Goal: Information Seeking & Learning: Learn about a topic

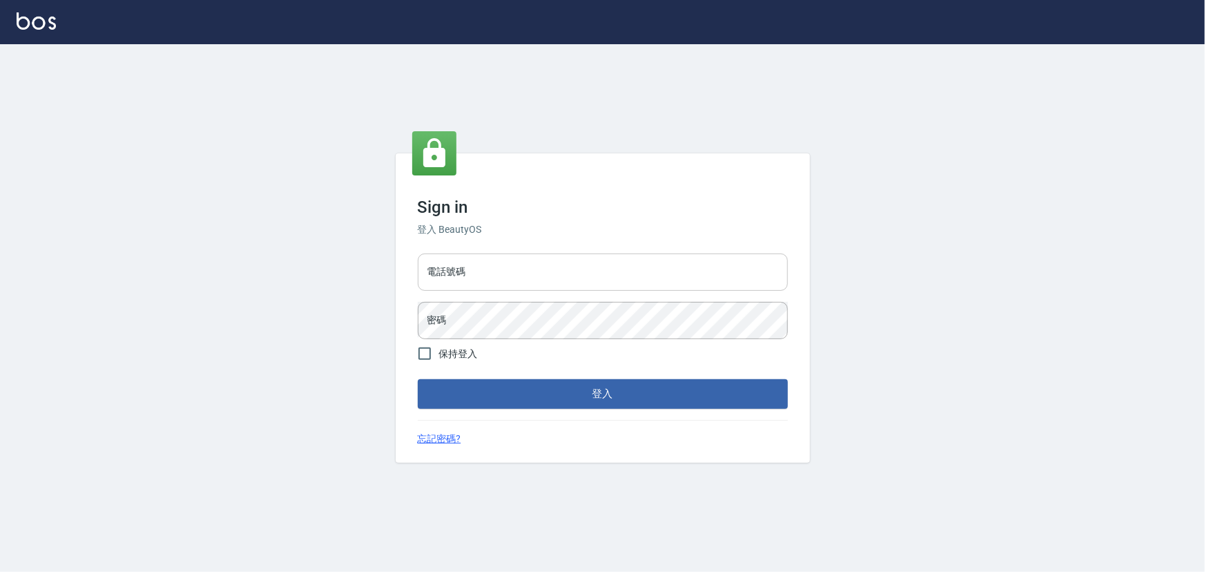
click at [508, 270] on input "電話號碼" at bounding box center [603, 272] width 370 height 37
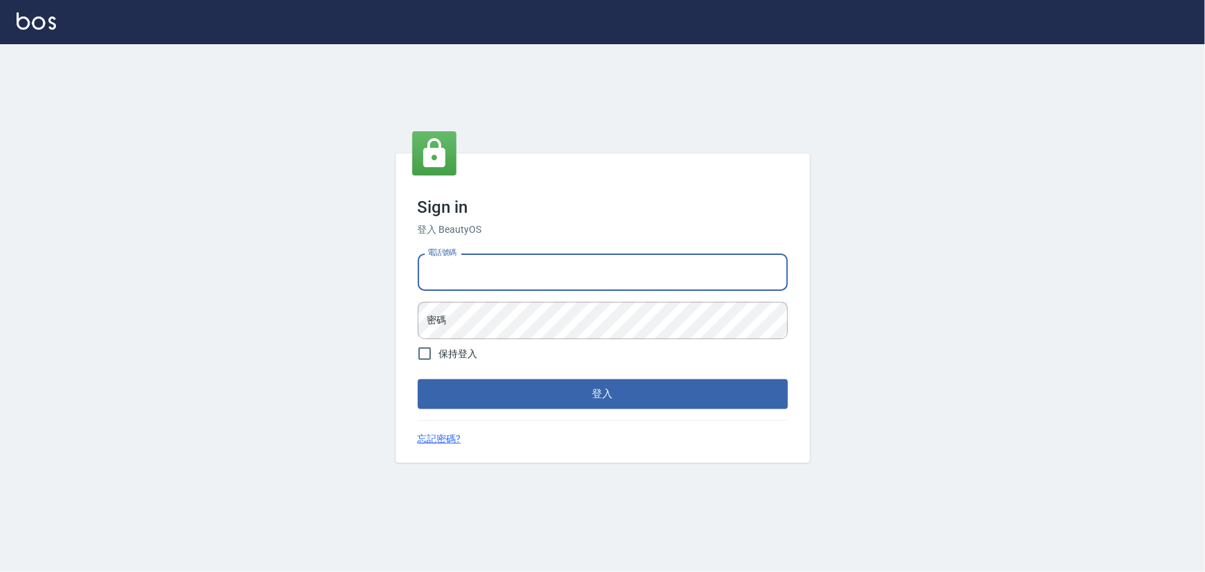
type input "29577977"
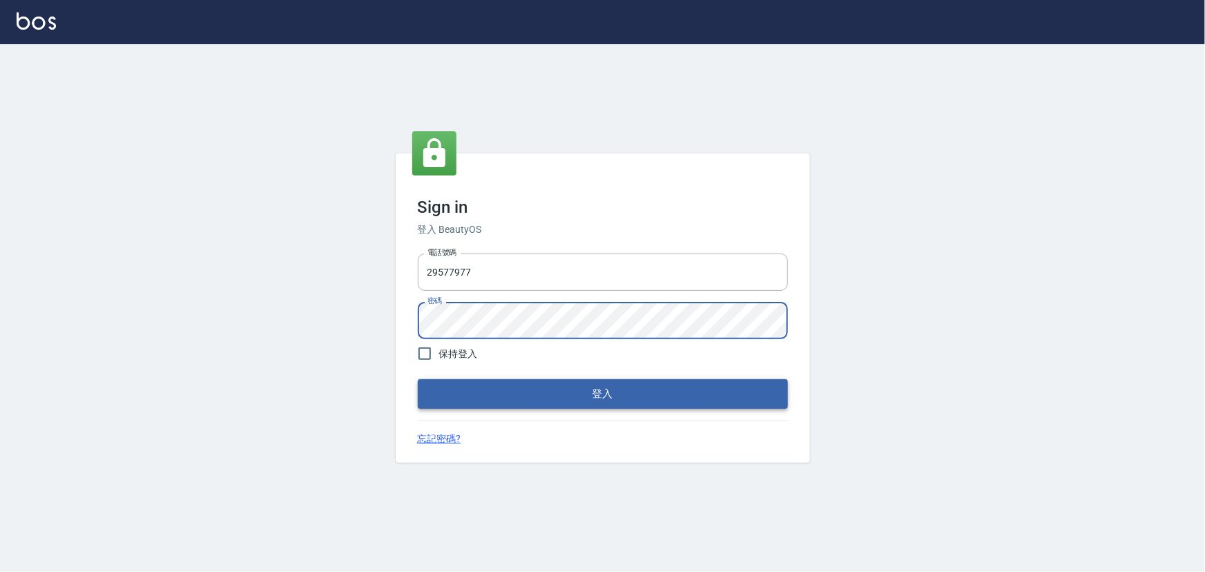
click at [537, 396] on button "登入" at bounding box center [603, 393] width 370 height 29
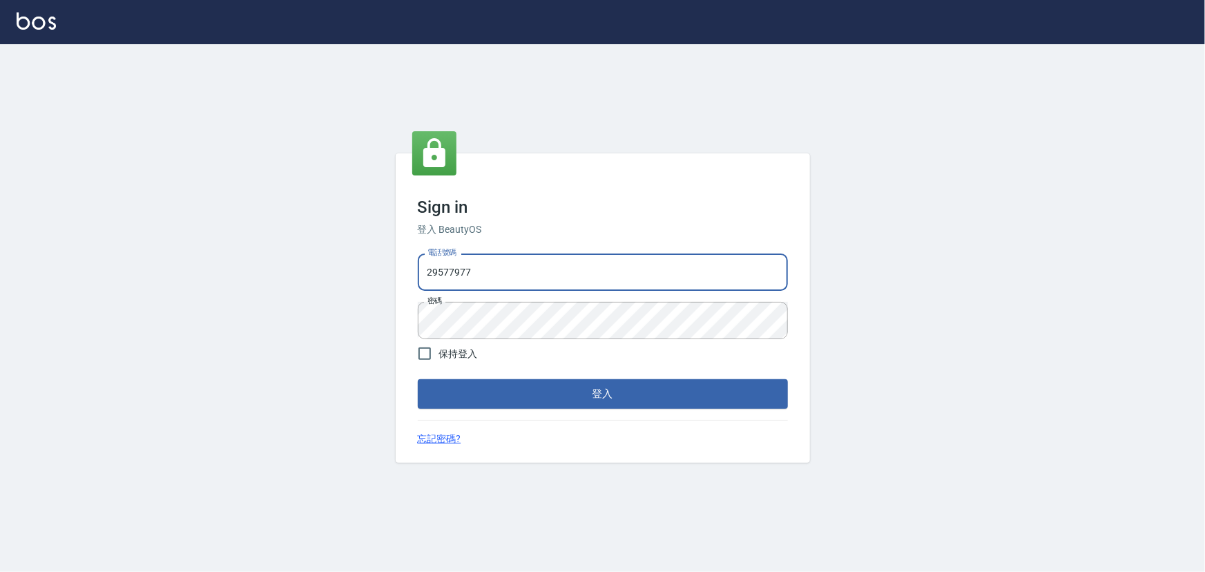
drag, startPoint x: 492, startPoint y: 282, endPoint x: 470, endPoint y: 271, distance: 23.8
click at [394, 285] on div "Sign in 登入 BeautyOS 電話號碼 29577977 電話號碼 密碼 密碼 保持登入 登入 忘記密碼?" at bounding box center [602, 308] width 1205 height 528
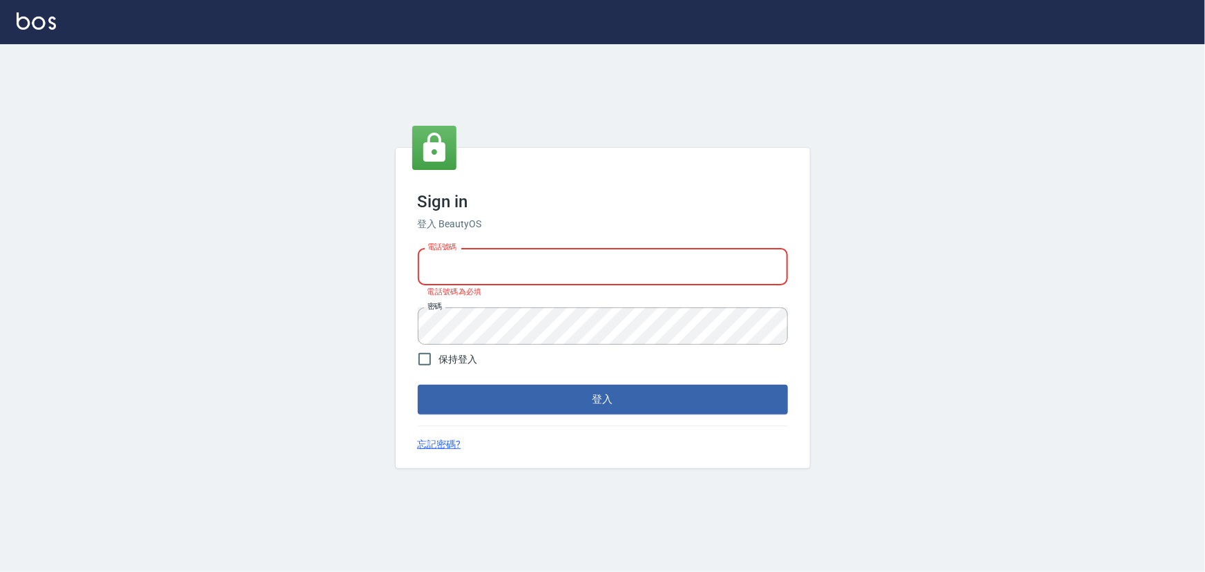
click at [484, 276] on input "電話號碼" at bounding box center [603, 266] width 370 height 37
type input "29572957"
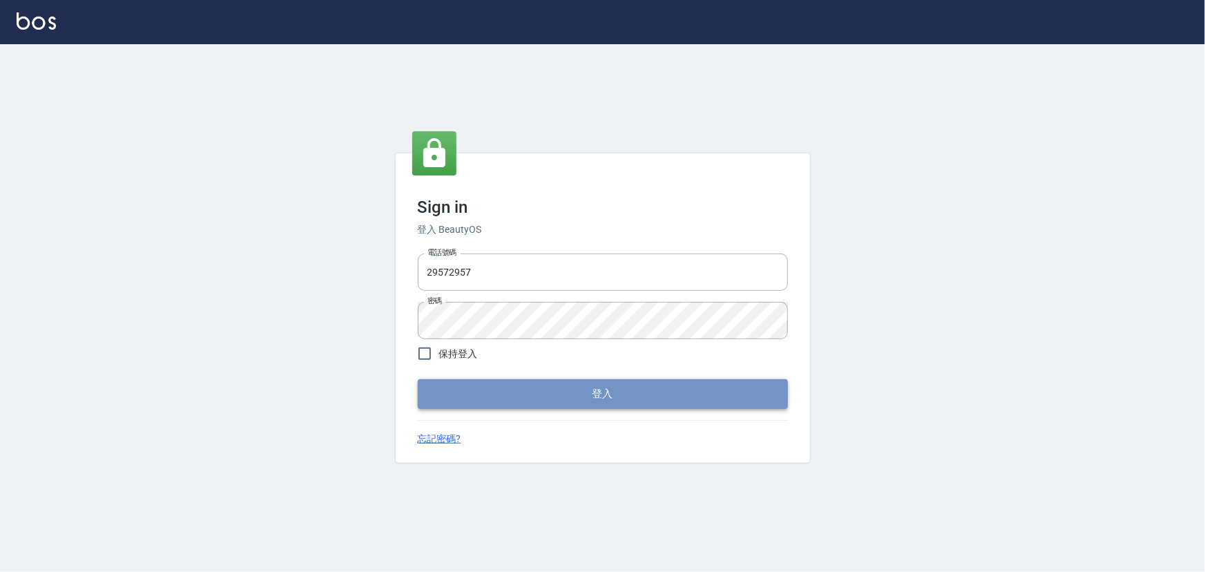
click at [528, 401] on button "登入" at bounding box center [603, 393] width 370 height 29
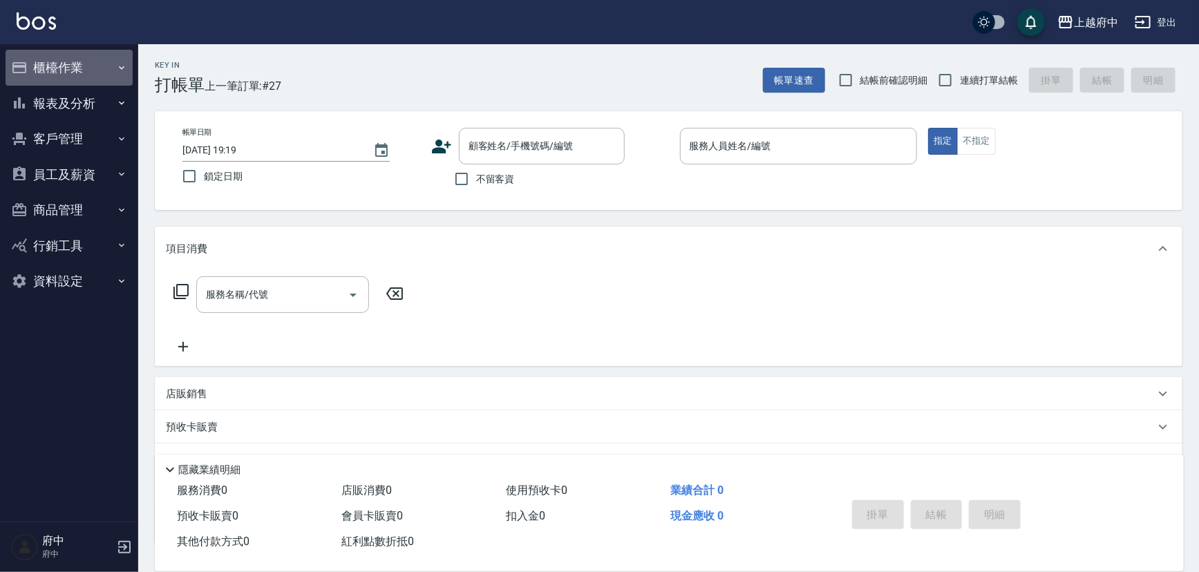
click at [57, 71] on button "櫃檯作業" at bounding box center [69, 68] width 127 height 36
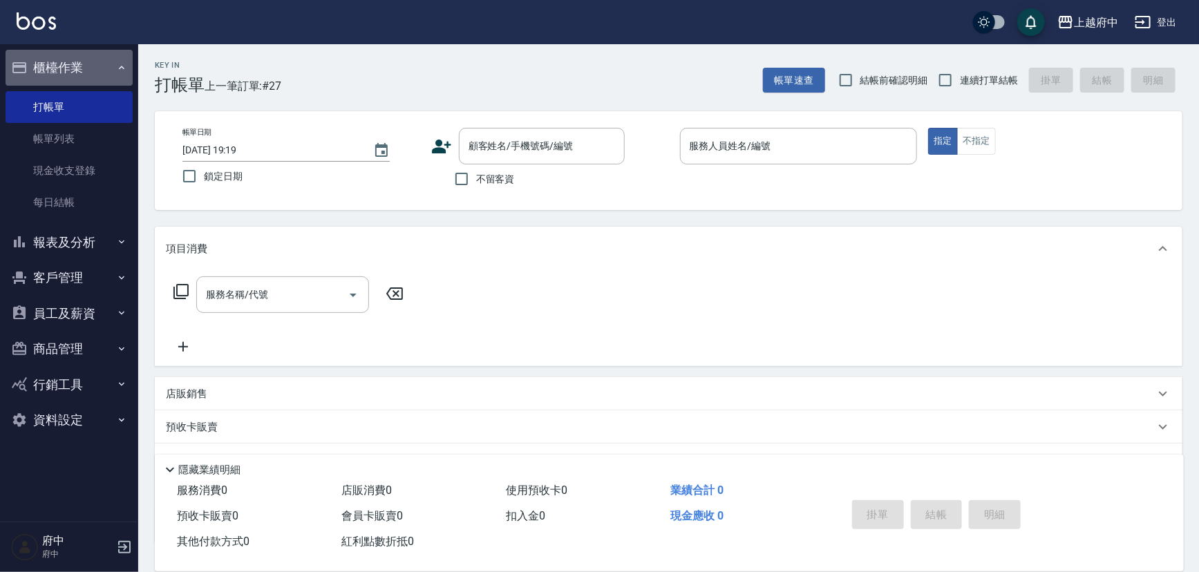
click at [55, 61] on button "櫃檯作業" at bounding box center [69, 68] width 127 height 36
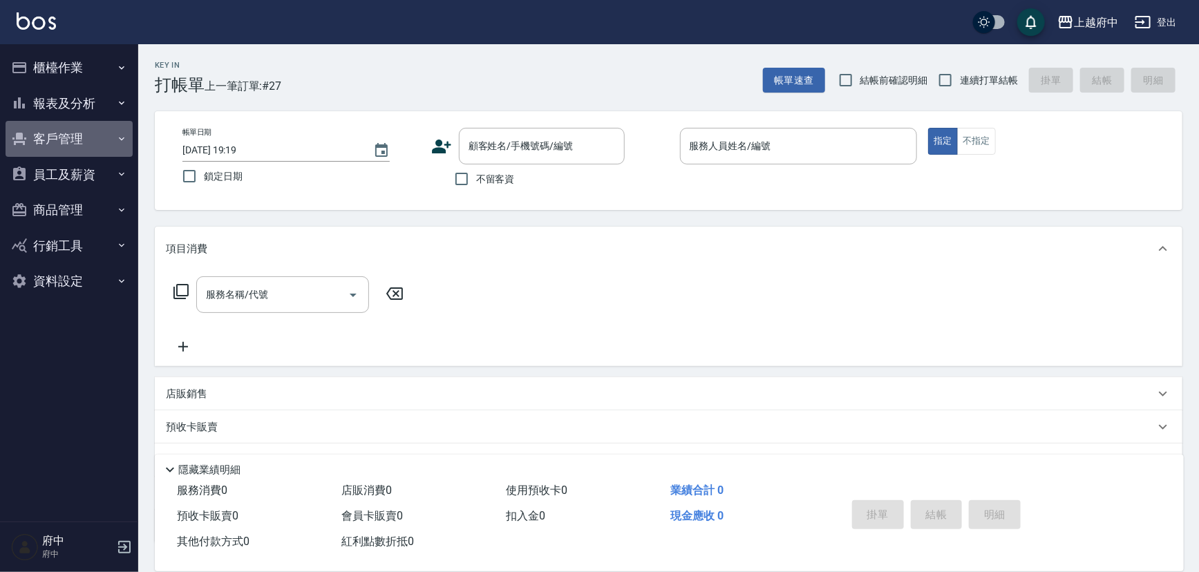
click at [74, 133] on button "客戶管理" at bounding box center [69, 139] width 127 height 36
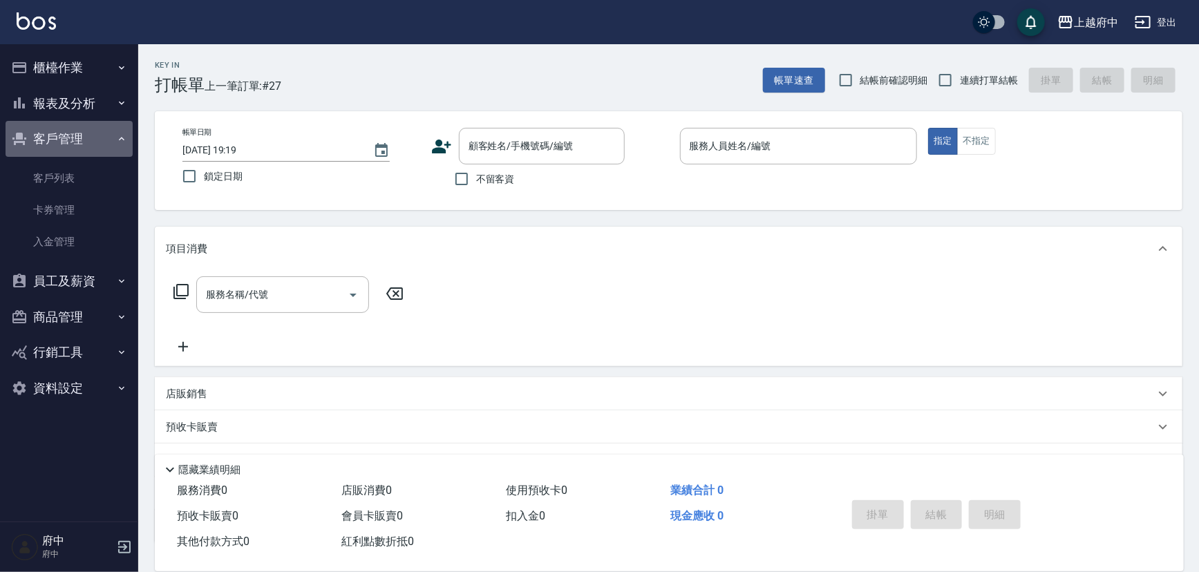
click at [77, 142] on button "客戶管理" at bounding box center [69, 139] width 127 height 36
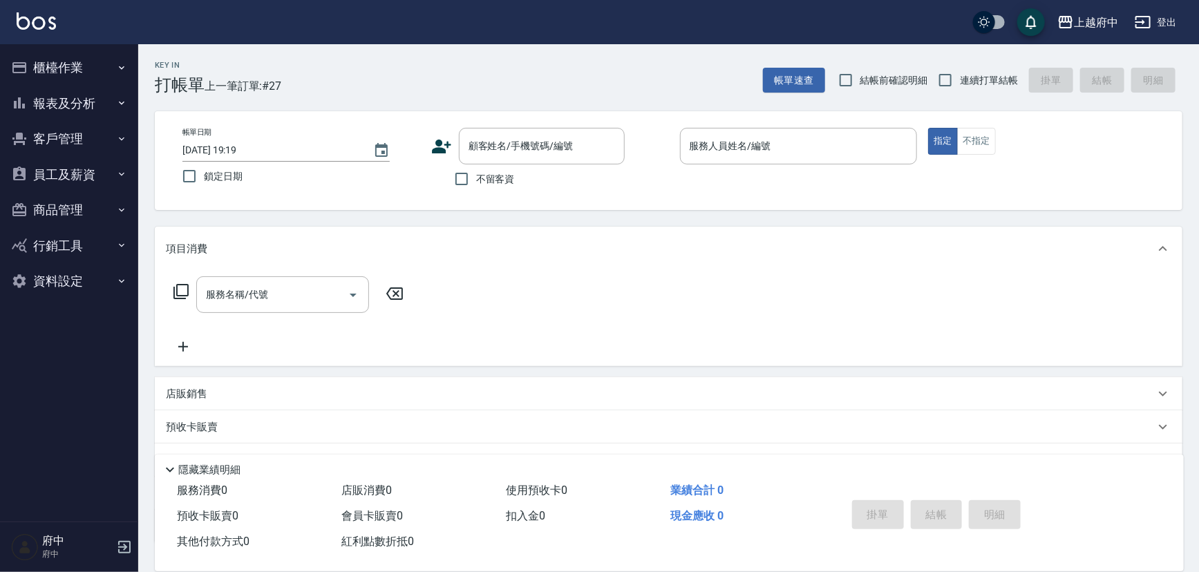
click at [79, 101] on button "報表及分析" at bounding box center [69, 104] width 127 height 36
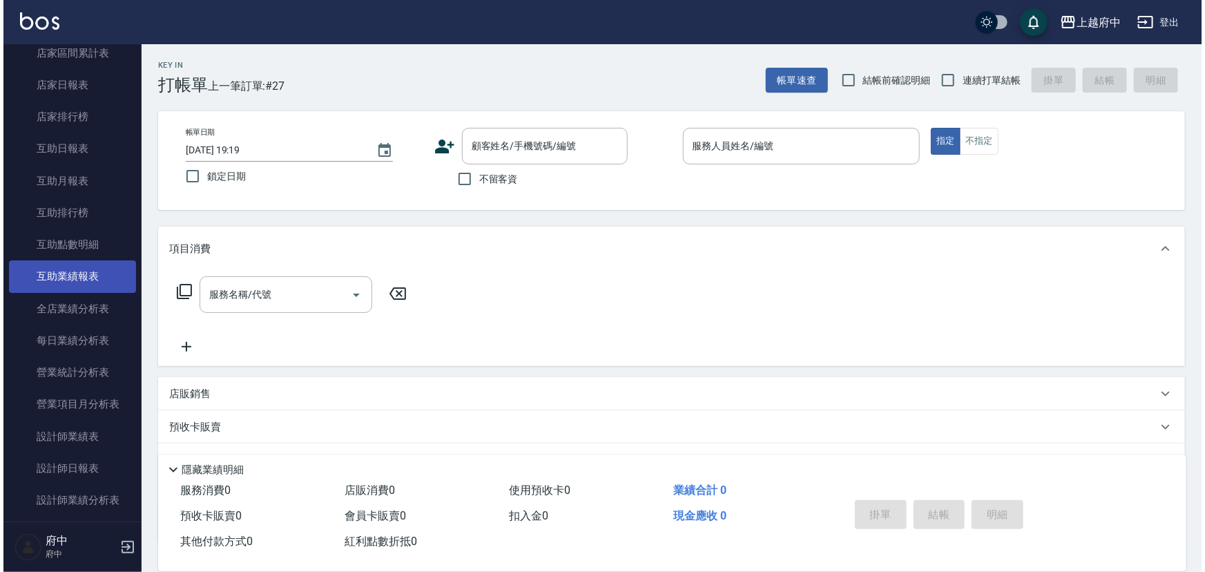
scroll to position [251, 0]
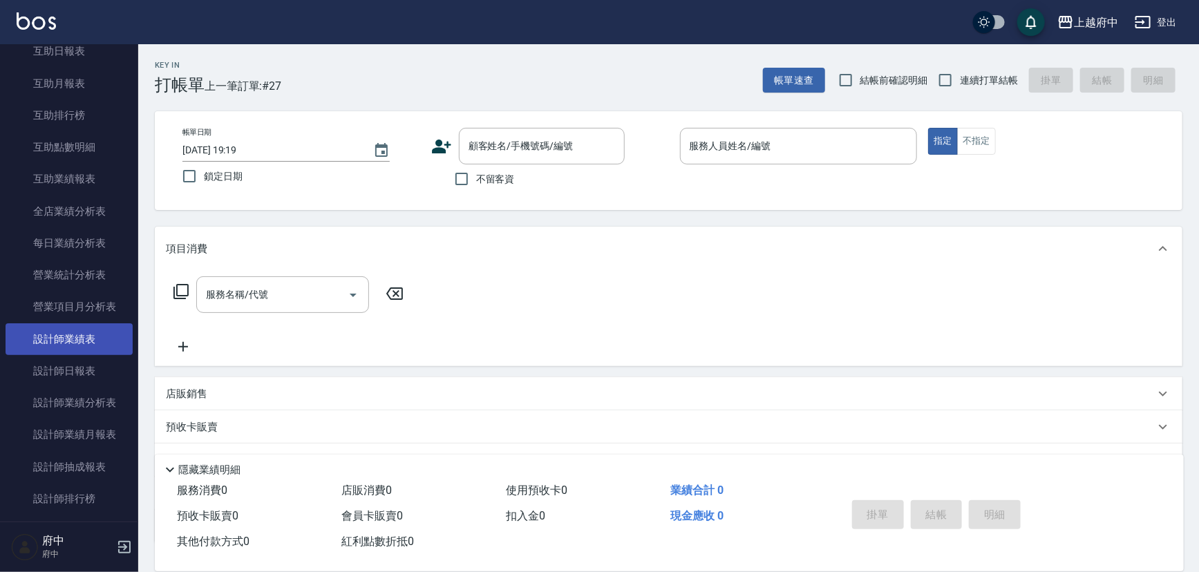
click at [88, 330] on link "設計師業績表" at bounding box center [69, 339] width 127 height 32
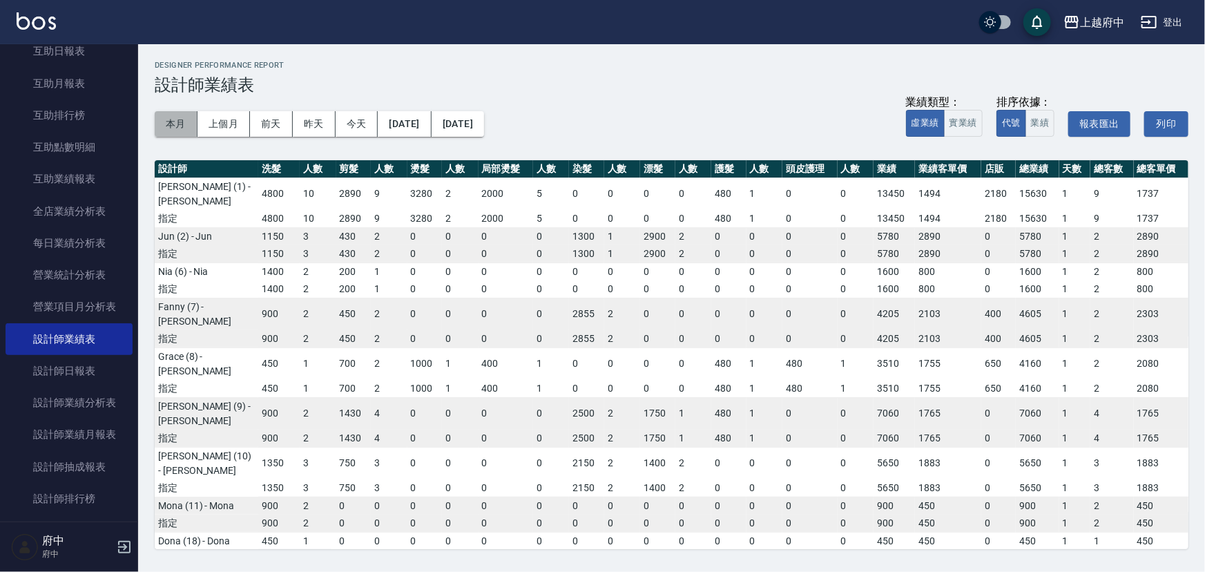
click at [187, 122] on button "本月" at bounding box center [176, 124] width 43 height 26
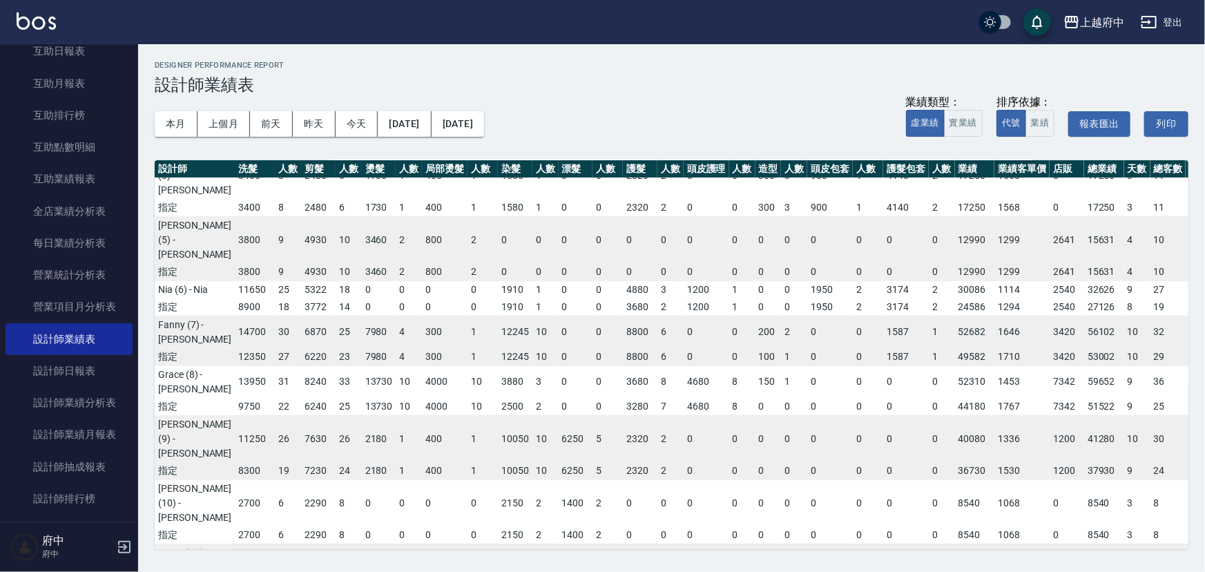
scroll to position [251, 0]
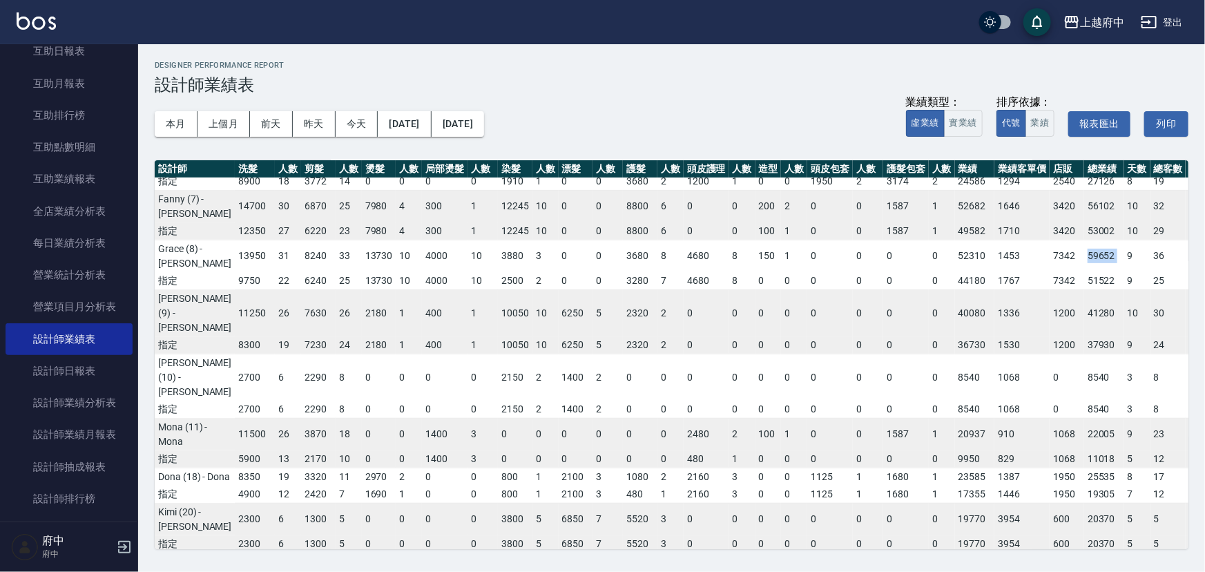
drag, startPoint x: 1037, startPoint y: 320, endPoint x: 1078, endPoint y: 318, distance: 40.8
click at [1078, 272] on tr "Grace (8) - Grace 13950 31 8240 33 13730 10 4000 10 3880 3 0 0 3680 8 4680 8 15…" at bounding box center [693, 256] width 1077 height 32
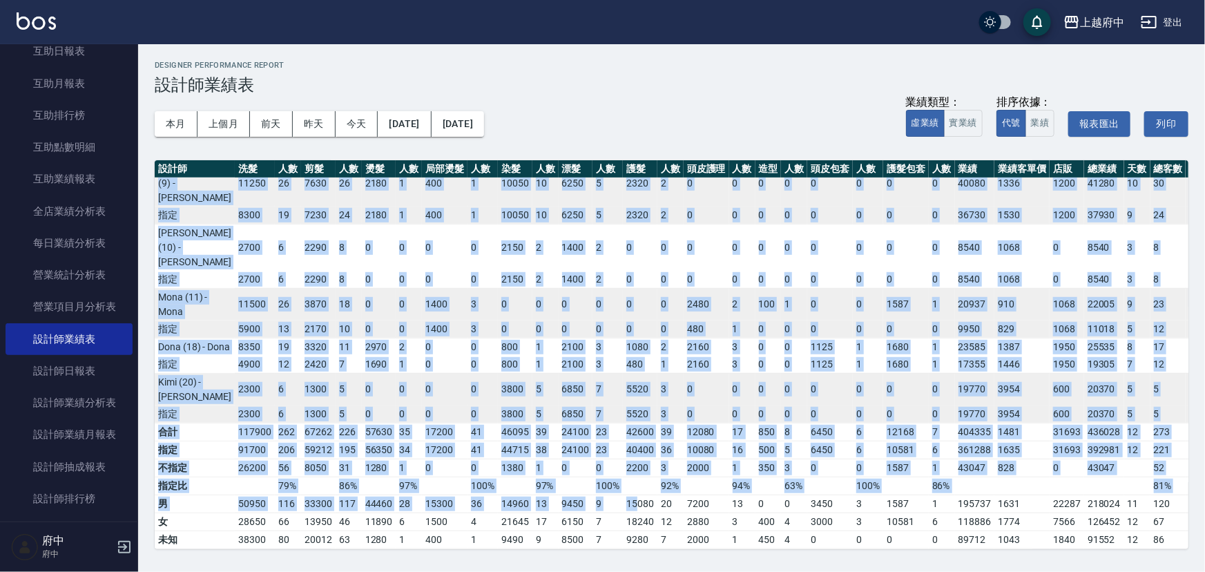
scroll to position [518, 0]
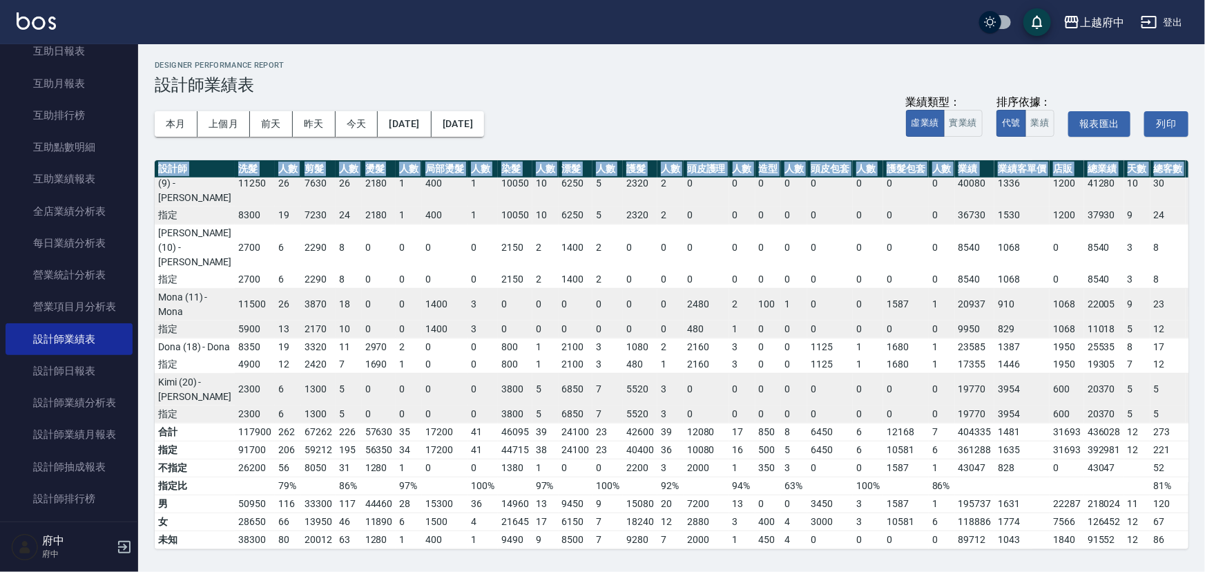
drag, startPoint x: 398, startPoint y: 539, endPoint x: 589, endPoint y: 546, distance: 190.8
click at [589, 546] on div "設計師 洗髮 人數 剪髮 人數 燙髮 人數 局部燙髮 人數 染髮 人數 漂髮 人數 護髮 人數 頭皮護理 人數 造型 人數 頭皮包套 人數 護髮包套 人數 業…" at bounding box center [672, 354] width 1034 height 389
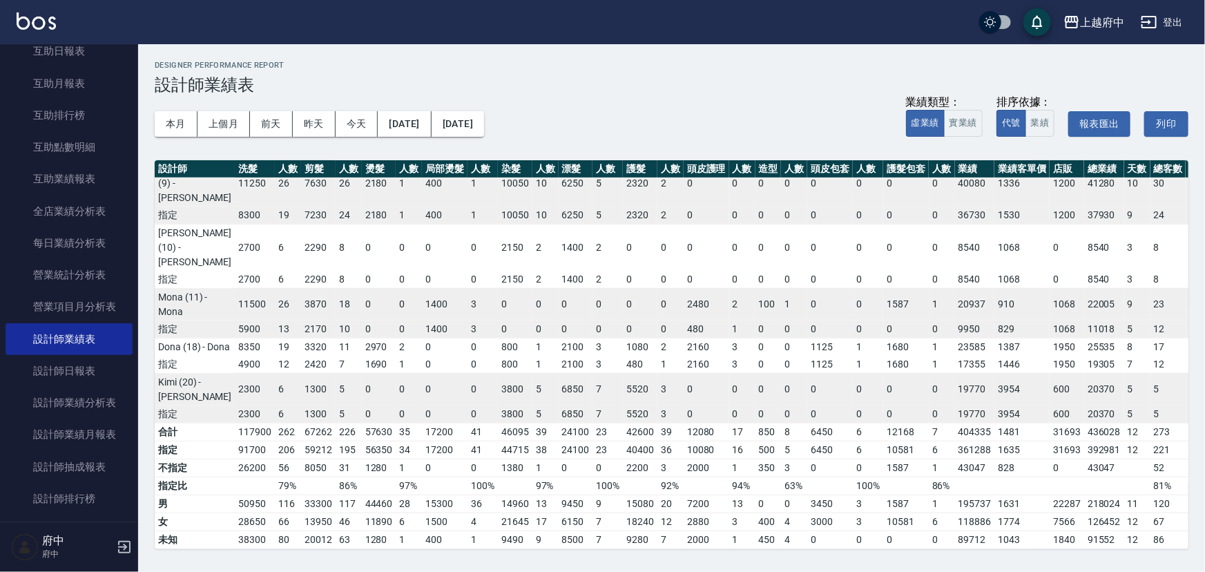
click at [673, 109] on div "本月 上個月 前天 昨天 今天 2025/09/01 2025/09/30 業績類型： 虛業績 實業績 排序依據： 代號 業績 報表匯出 列印" at bounding box center [672, 124] width 1034 height 59
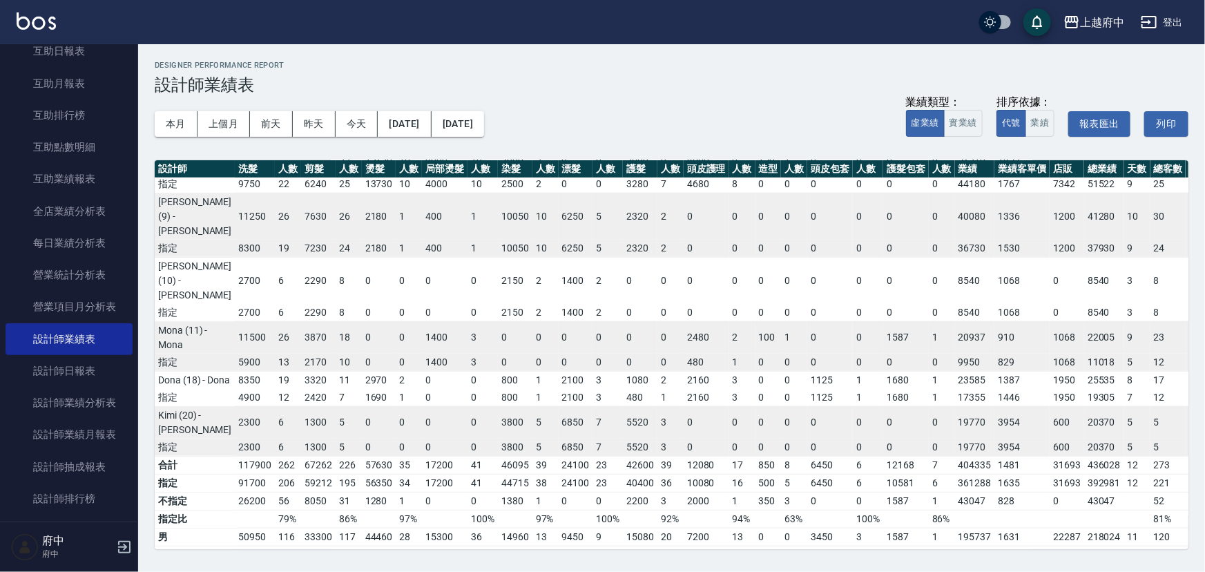
scroll to position [330, 0]
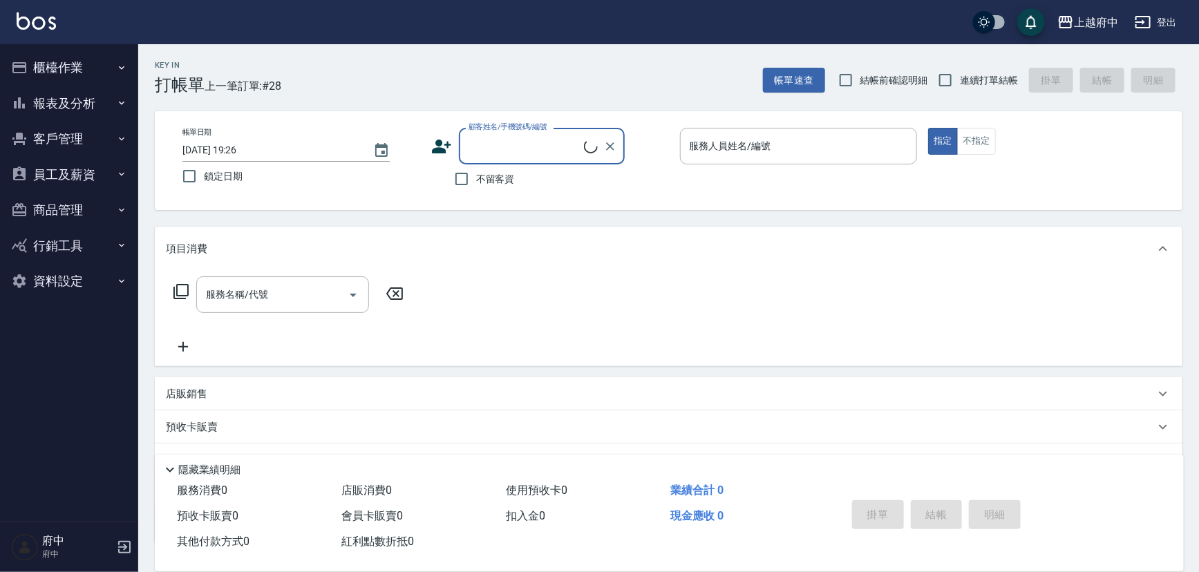
click at [1169, 19] on button "登出" at bounding box center [1155, 23] width 53 height 26
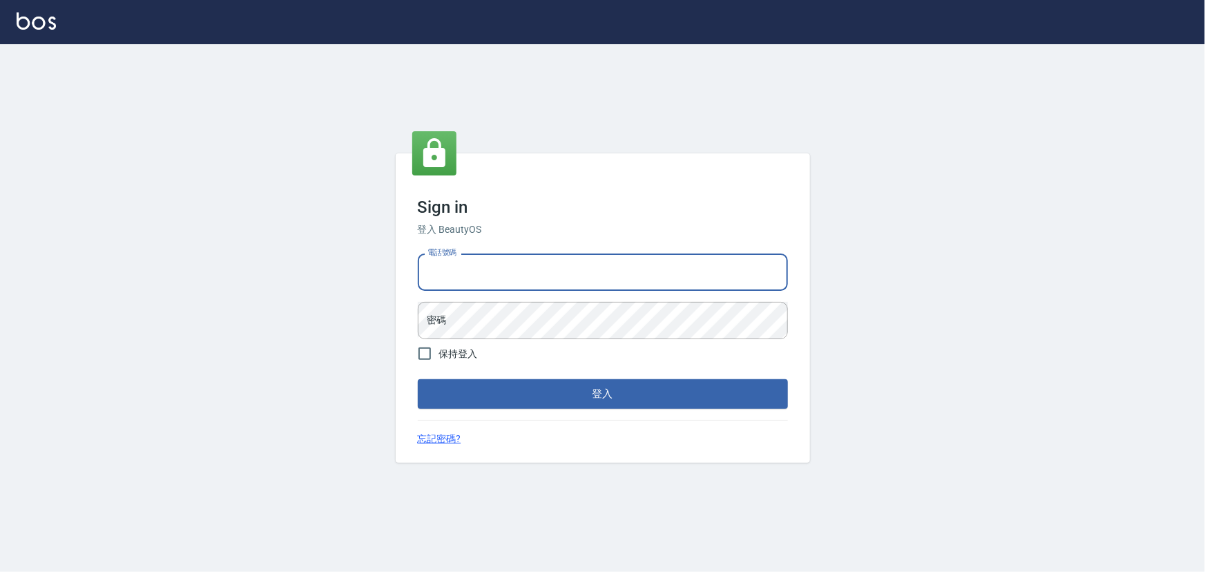
click at [543, 267] on input "電話號碼" at bounding box center [603, 272] width 370 height 37
type input "0936888819"
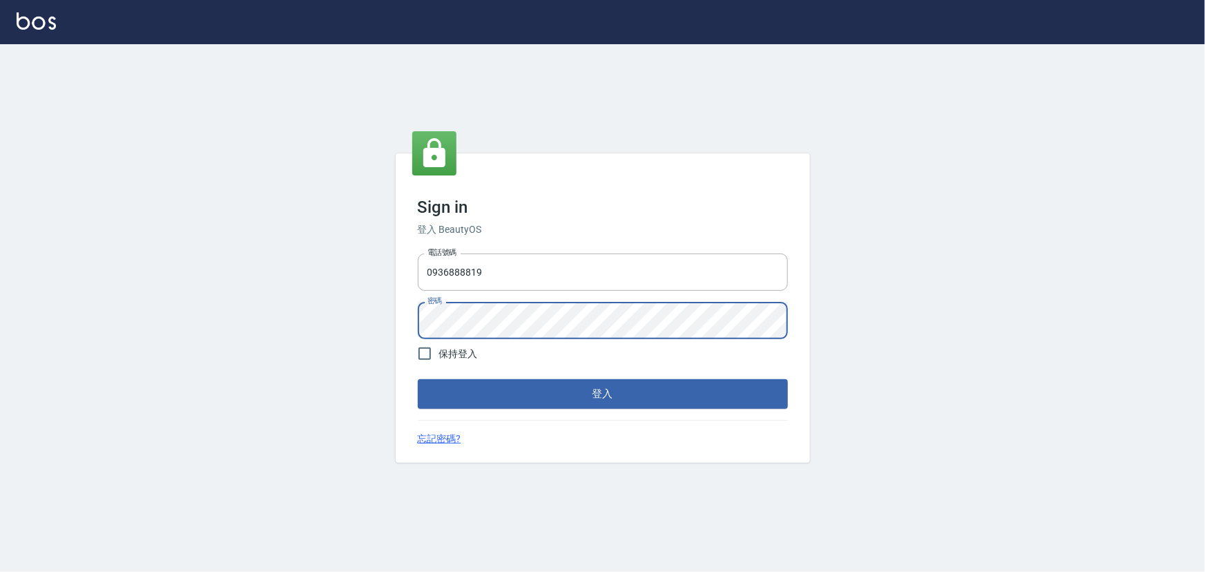
click at [418, 379] on button "登入" at bounding box center [603, 393] width 370 height 29
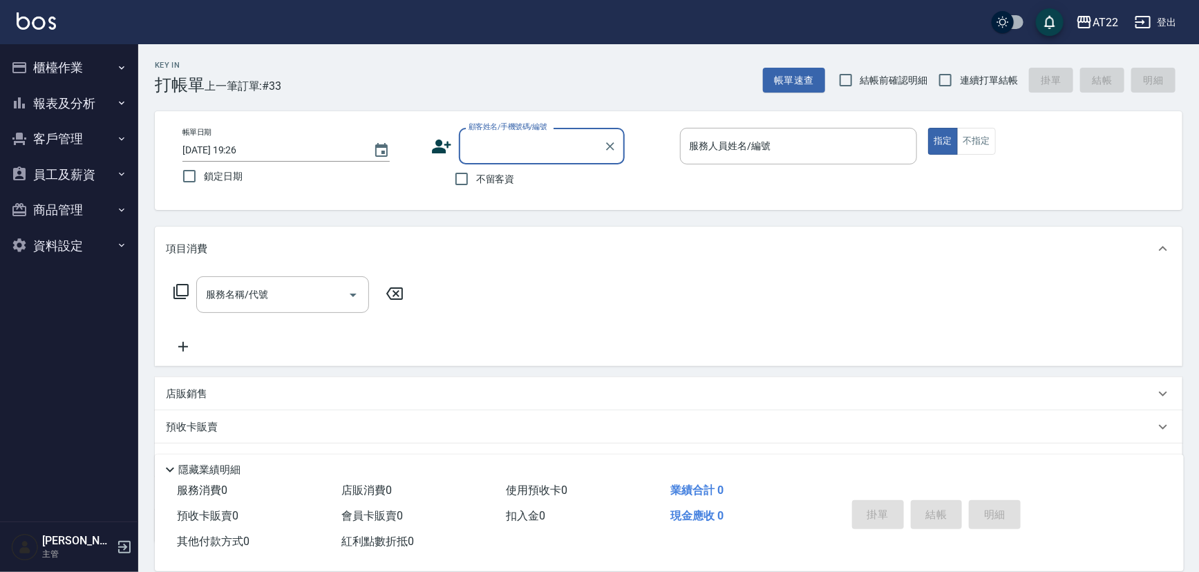
click at [77, 96] on button "報表及分析" at bounding box center [69, 104] width 127 height 36
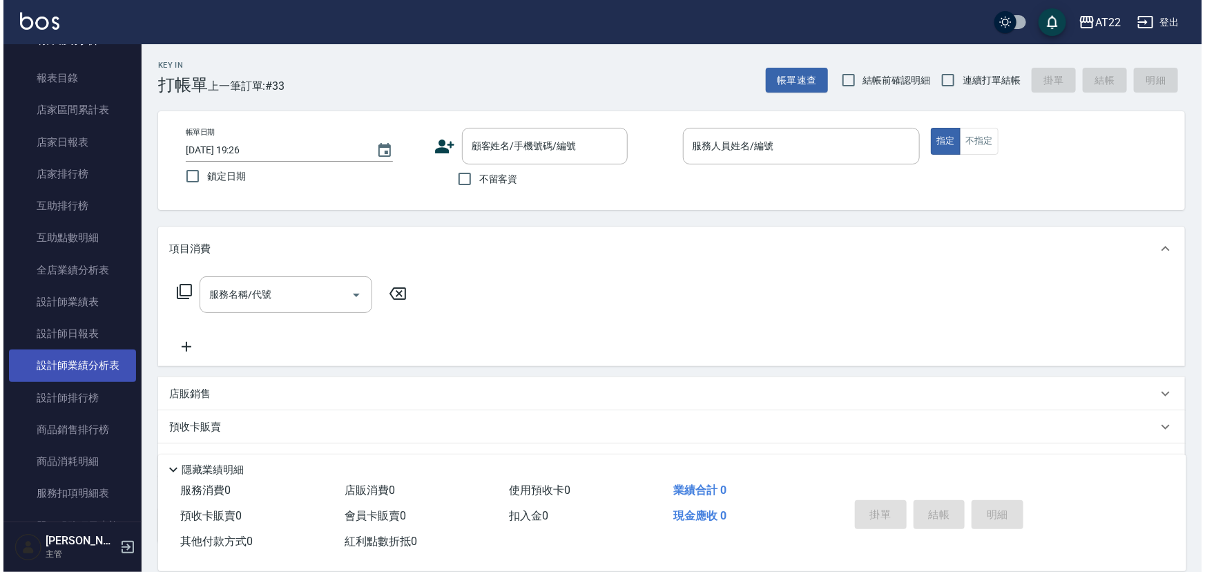
scroll to position [125, 0]
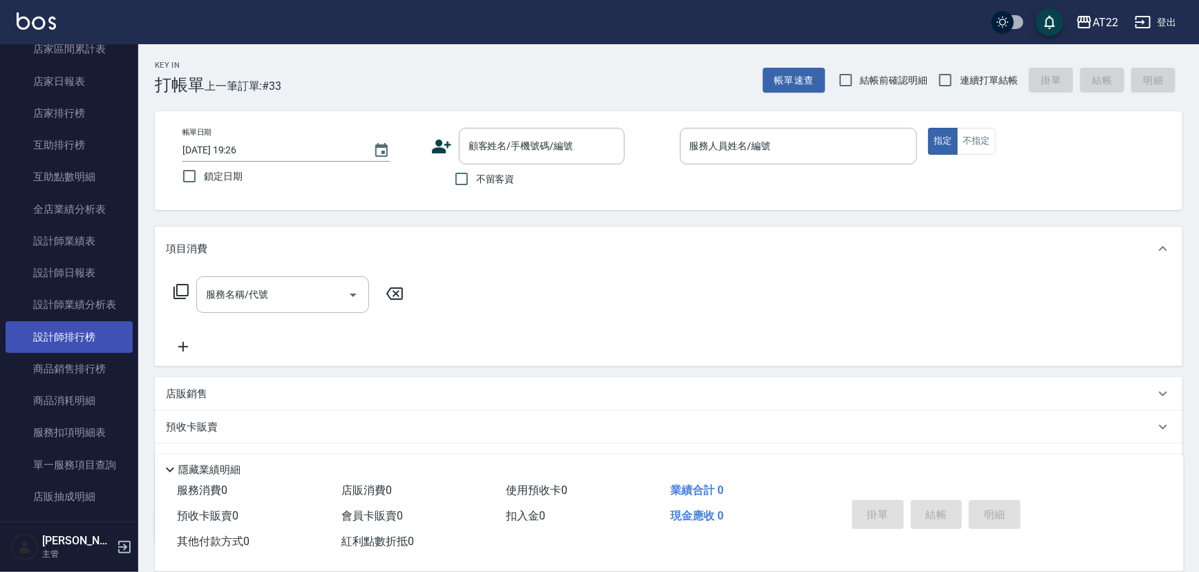
click at [94, 338] on link "設計師排行榜" at bounding box center [69, 337] width 127 height 32
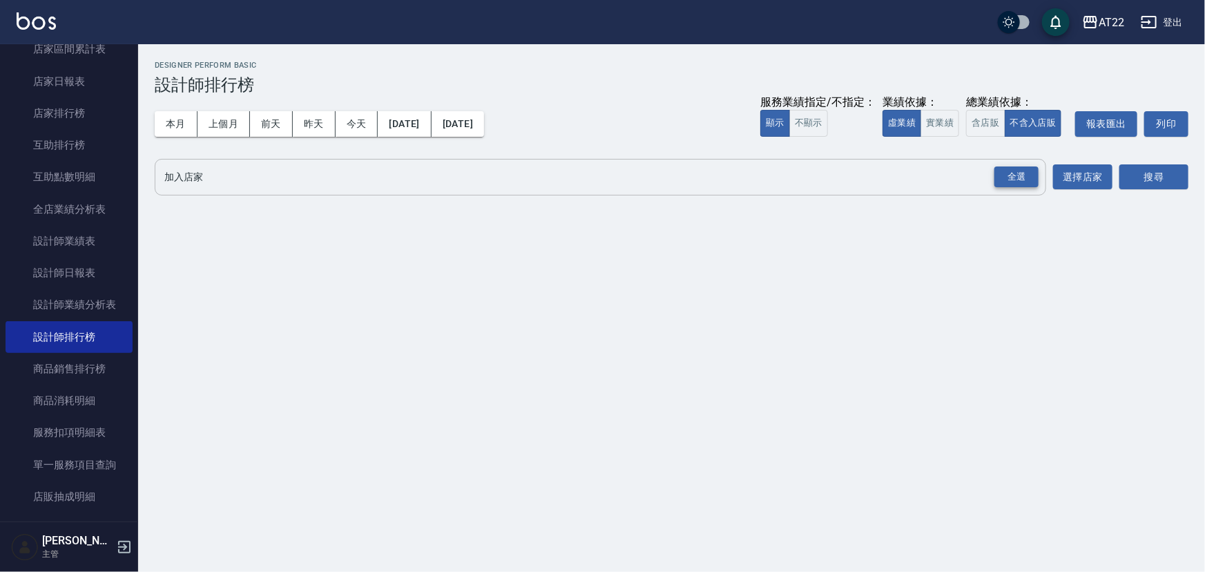
click at [1030, 178] on div "全選" at bounding box center [1017, 176] width 44 height 21
click at [184, 128] on button "本月" at bounding box center [176, 124] width 43 height 26
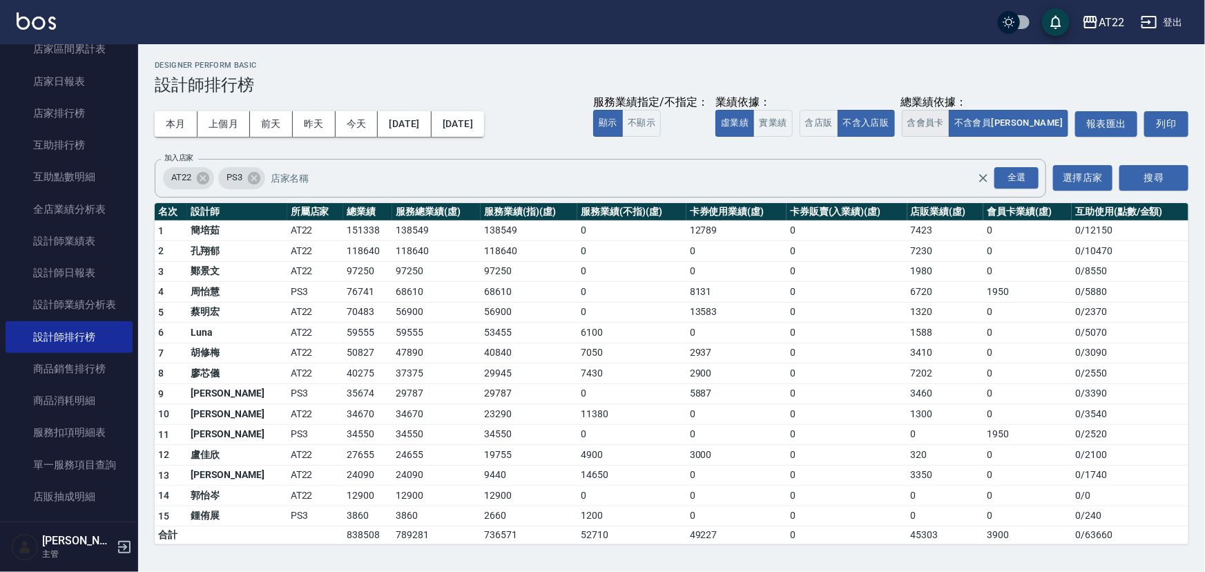
click at [951, 116] on button "含會員卡" at bounding box center [926, 123] width 48 height 27
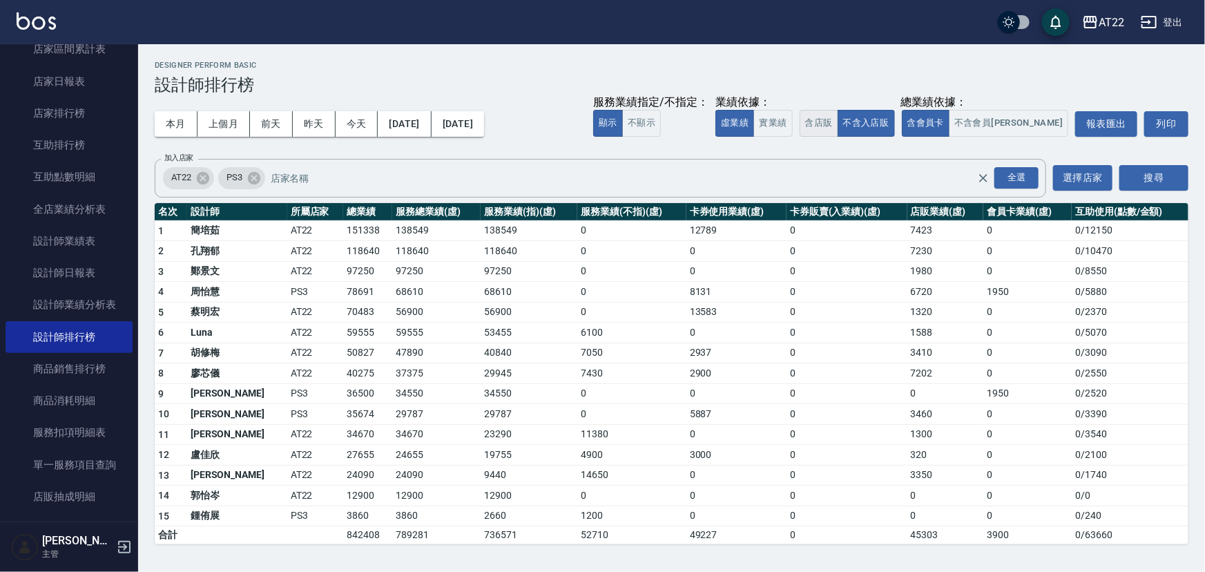
click at [839, 125] on button "含店販" at bounding box center [819, 123] width 39 height 27
click at [353, 334] on tr "6 Luna AT22 61143 59555 53455 6100 0 0 1588 0 0 / 5070" at bounding box center [672, 333] width 1034 height 21
drag, startPoint x: 353, startPoint y: 334, endPoint x: 345, endPoint y: 332, distance: 8.5
click at [392, 334] on td "59555" at bounding box center [436, 333] width 88 height 21
click at [343, 338] on td "61143" at bounding box center [367, 333] width 49 height 21
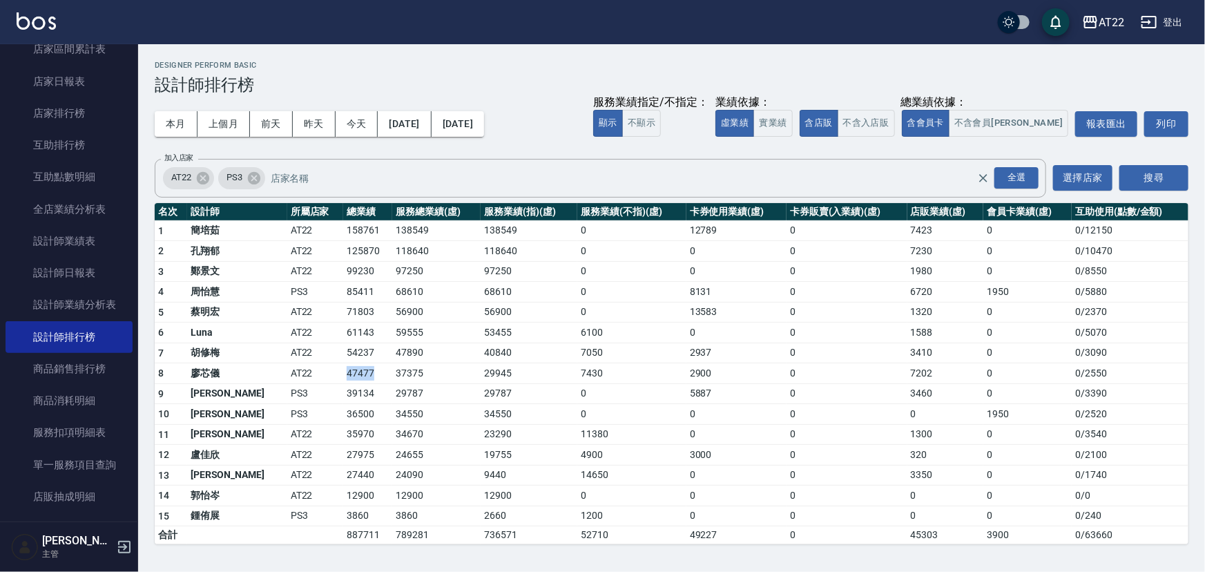
drag, startPoint x: 293, startPoint y: 372, endPoint x: 336, endPoint y: 374, distance: 43.6
click at [336, 374] on tr "8 廖芯儀 AT22 47477 37375 29945 7430 2900 0 7202 0 0 / 2550" at bounding box center [672, 373] width 1034 height 21
click at [606, 131] on div "本月 上個月 [DATE] [DATE] [DATE] [DATE] [DATE] 服務業績指定/不指定： 顯示 不顯示 業績依據： 虛業績 實業績 總業績依…" at bounding box center [672, 124] width 1034 height 59
